Goal: Use online tool/utility: Utilize a website feature to perform a specific function

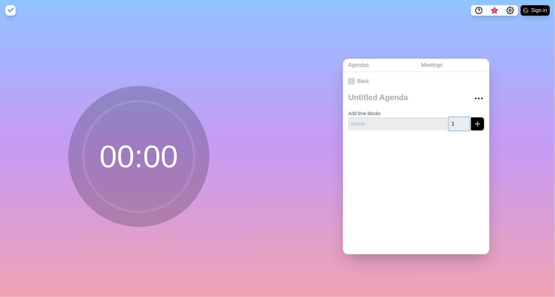
type input "1"
click at [457, 120] on input "1" at bounding box center [459, 124] width 21 height 13
click at [473, 122] on icon "submit" at bounding box center [477, 124] width 8 height 8
click at [410, 122] on input "text" at bounding box center [397, 124] width 99 height 13
type input "Vorstellung"
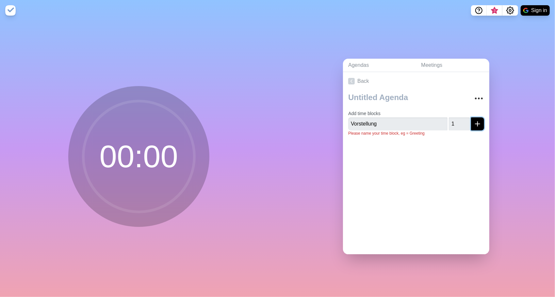
click at [473, 120] on icon "submit" at bounding box center [477, 124] width 8 height 8
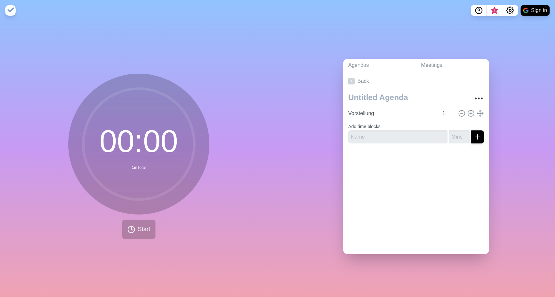
click at [139, 153] on circle at bounding box center [138, 144] width 111 height 111
click at [138, 225] on span "Start" at bounding box center [144, 229] width 12 height 9
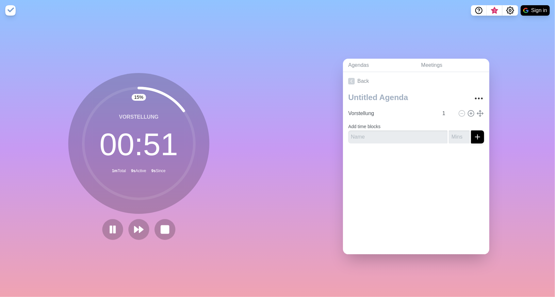
click at [200, 120] on icon at bounding box center [138, 143] width 131 height 131
click at [479, 116] on polyline at bounding box center [480, 116] width 2 height 1
click at [477, 114] on line at bounding box center [480, 114] width 6 height 0
drag, startPoint x: 473, startPoint y: 110, endPoint x: 481, endPoint y: 149, distance: 39.6
click at [481, 149] on div "Back Vorstellung 1 Add time blocks" at bounding box center [416, 163] width 146 height 183
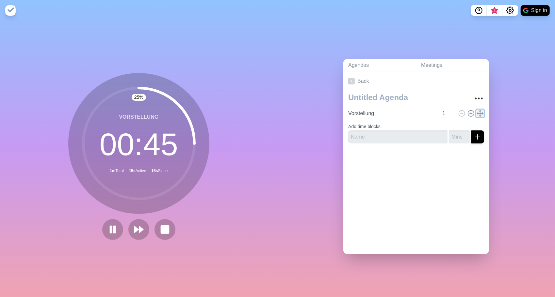
click at [476, 110] on icon at bounding box center [479, 113] width 7 height 7
click at [473, 98] on icon "More" at bounding box center [478, 98] width 10 height 10
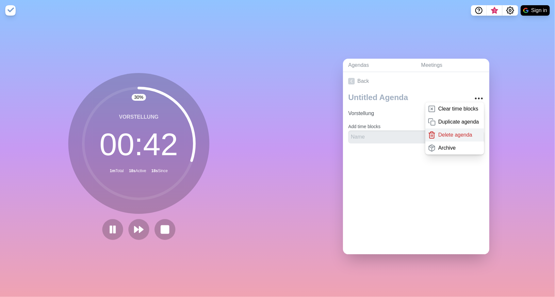
click at [445, 133] on p "Delete agenda" at bounding box center [455, 135] width 34 height 8
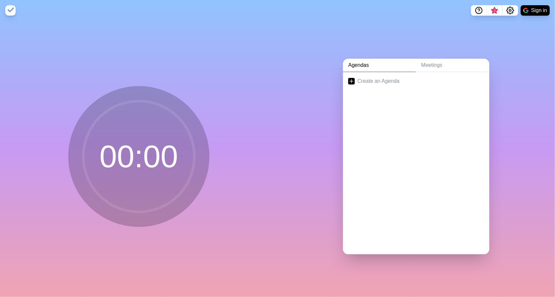
click at [497, 44] on div "Agendas Meetings Create an Agenda" at bounding box center [417, 159] width 278 height 277
